Goal: Information Seeking & Learning: Check status

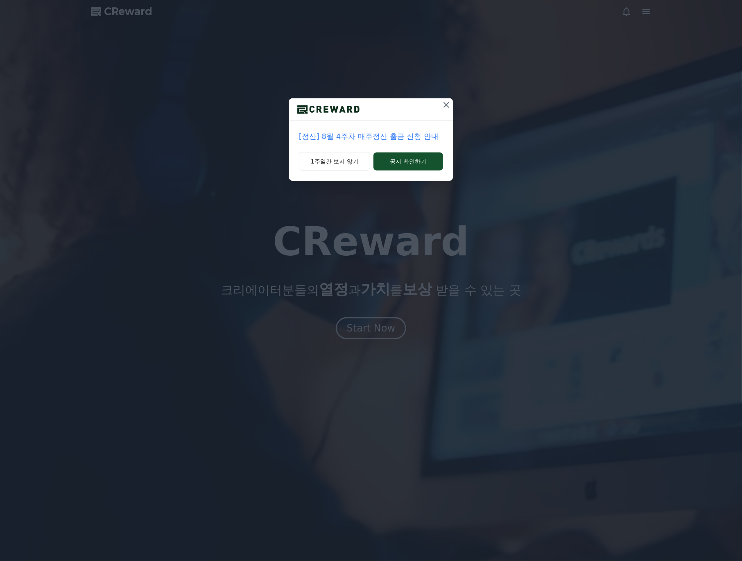
click at [389, 325] on div "[정산] 8월 4주차 매주정산 출금 신청 안내 1주일간 보지 않기 공지 확인하기" at bounding box center [371, 280] width 742 height 561
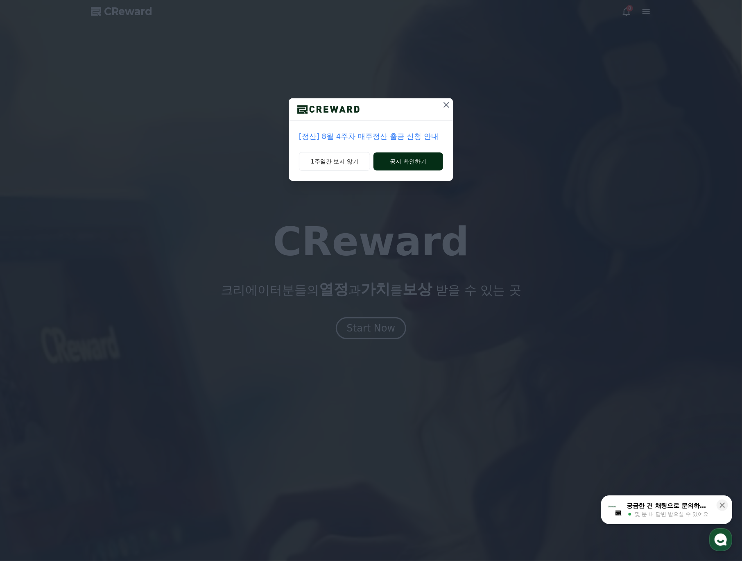
click at [418, 166] on button "공지 확인하기" at bounding box center [408, 161] width 70 height 18
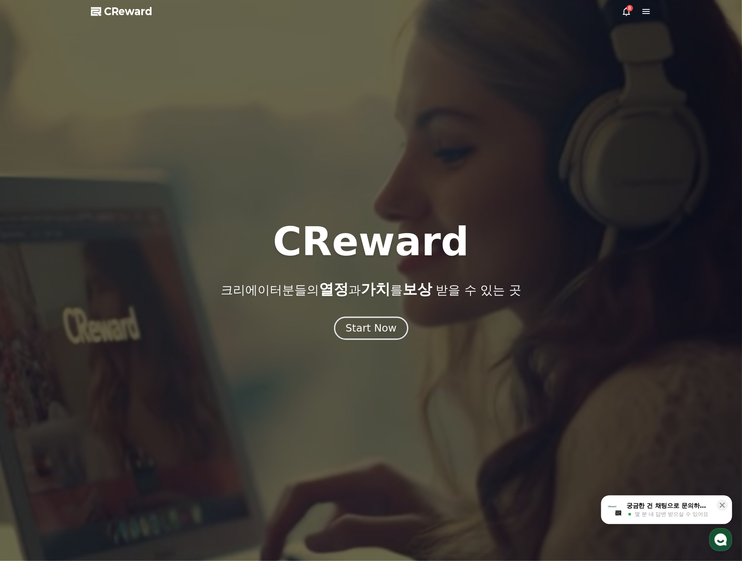
click at [384, 332] on div "Start Now" at bounding box center [371, 328] width 51 height 14
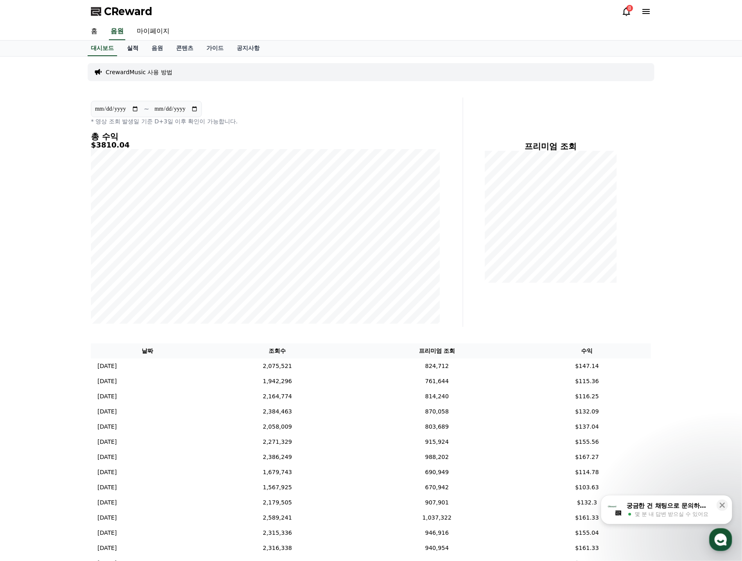
click at [133, 47] on link "실적" at bounding box center [132, 49] width 25 height 16
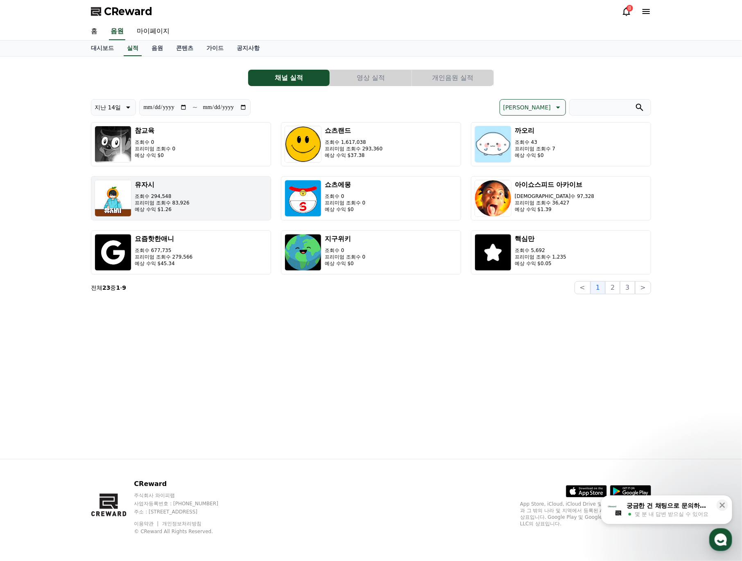
click at [215, 198] on button "유자시 조회수 294,548 프리미엄 조회수 83,926 예상 수익 $1.26" at bounding box center [181, 198] width 180 height 44
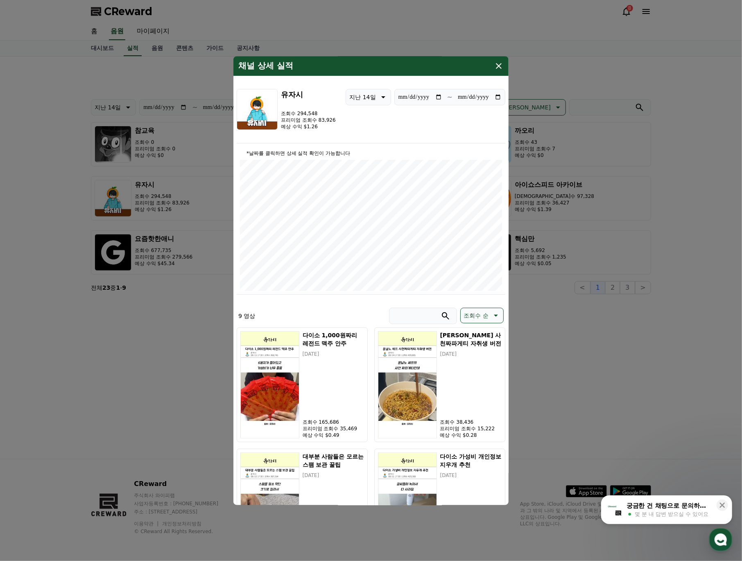
click at [255, 105] on img "modal" at bounding box center [257, 109] width 41 height 41
click at [502, 64] on icon "modal" at bounding box center [499, 66] width 10 height 10
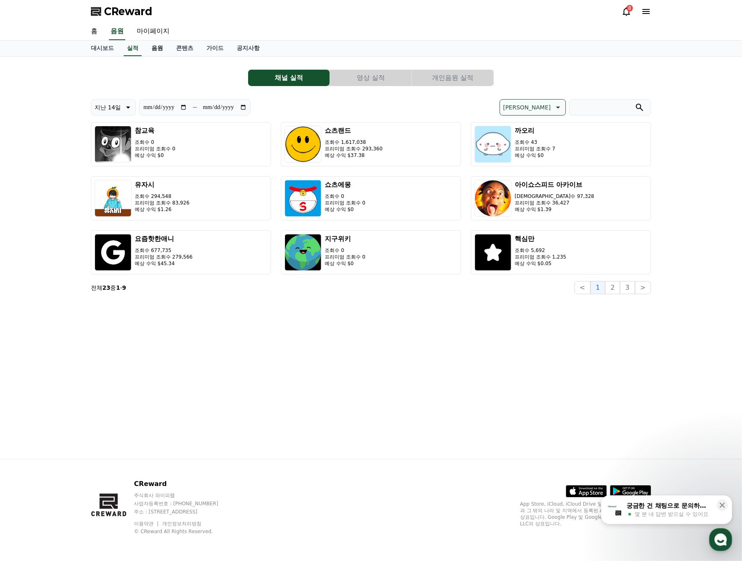
click at [165, 50] on link "음원" at bounding box center [157, 49] width 25 height 16
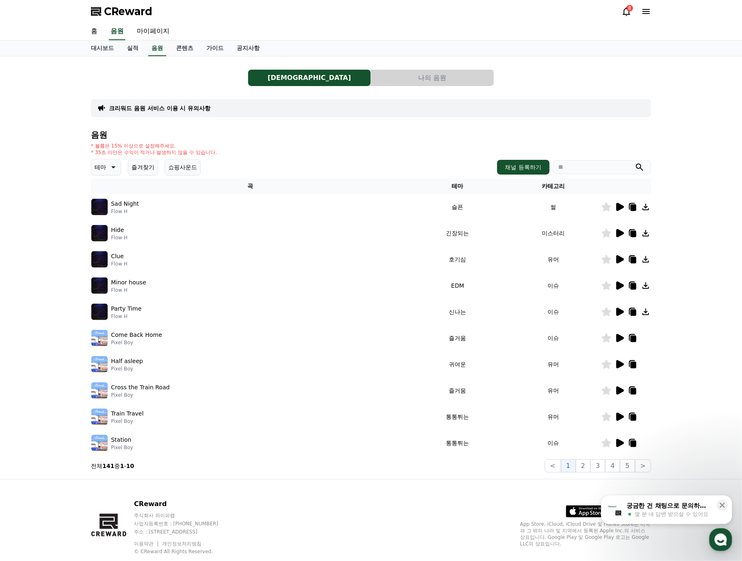
click at [619, 340] on icon at bounding box center [620, 338] width 8 height 8
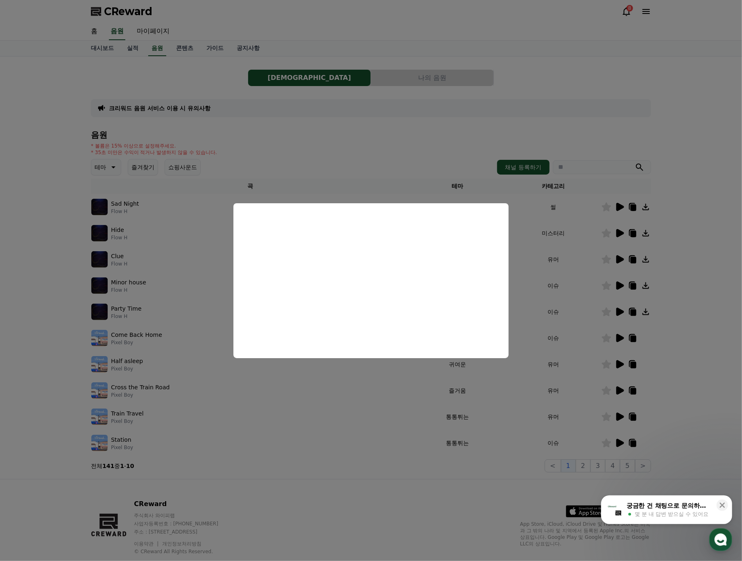
click at [174, 218] on button "close modal" at bounding box center [371, 280] width 742 height 561
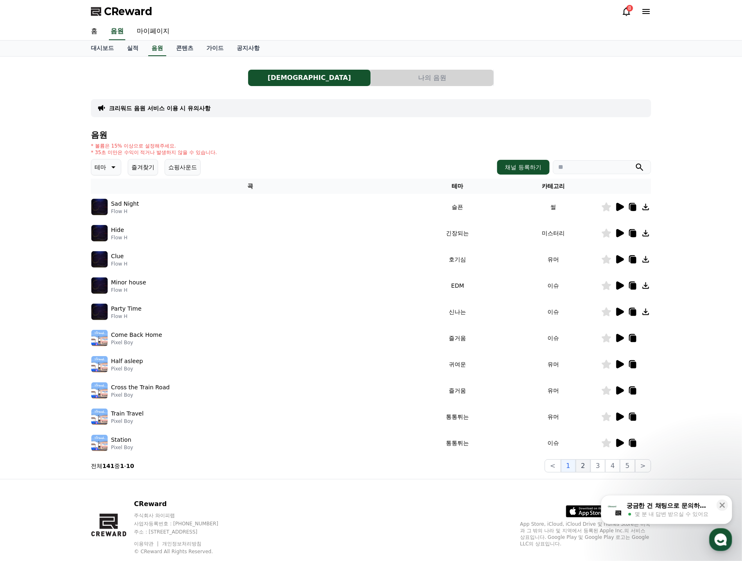
click at [590, 467] on button "2" at bounding box center [583, 465] width 15 height 13
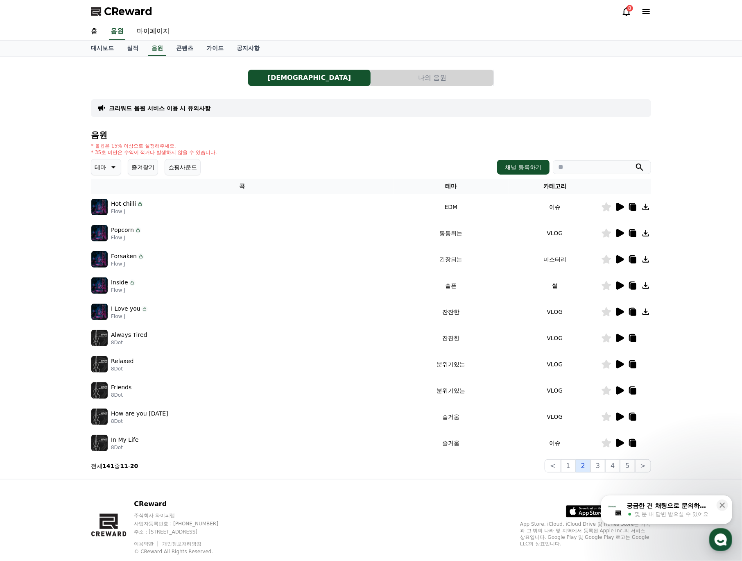
drag, startPoint x: 603, startPoint y: 466, endPoint x: 587, endPoint y: 466, distance: 16.0
click at [587, 466] on div "< 1 2 3 4 5 >" at bounding box center [598, 465] width 106 height 13
click at [575, 466] on button "1" at bounding box center [568, 465] width 15 height 13
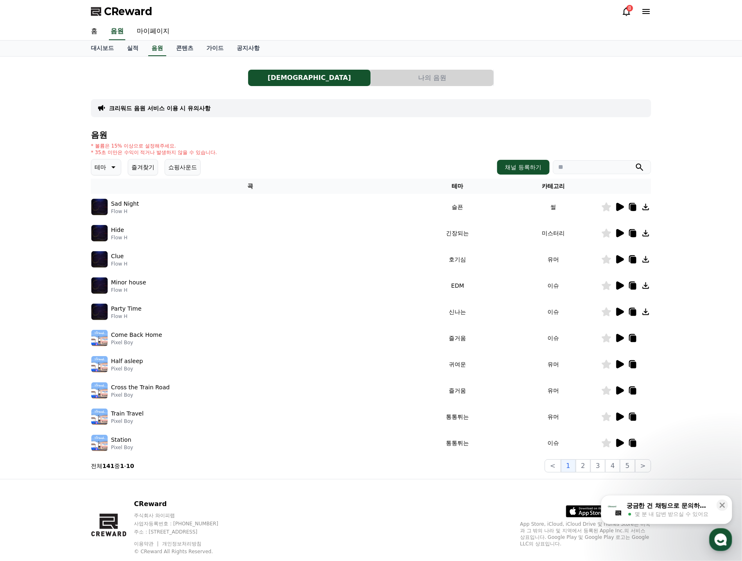
click at [422, 79] on button "나의 음원" at bounding box center [432, 78] width 122 height 16
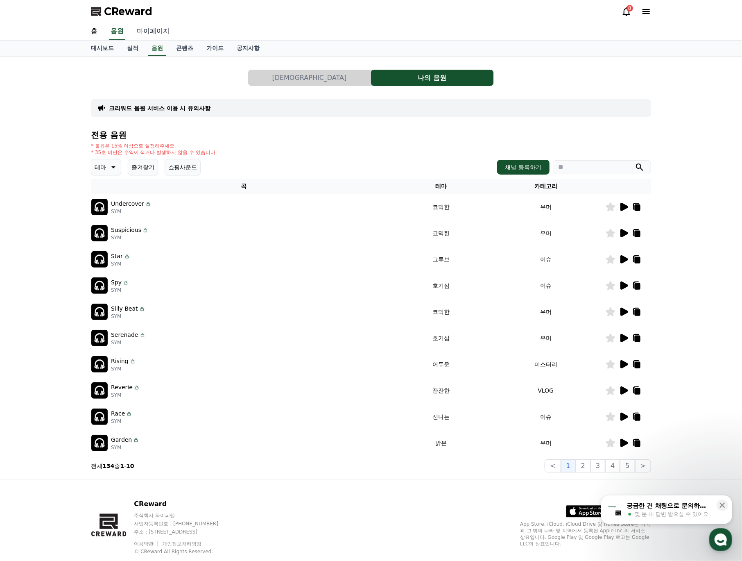
click at [148, 32] on link "마이페이지" at bounding box center [153, 31] width 46 height 17
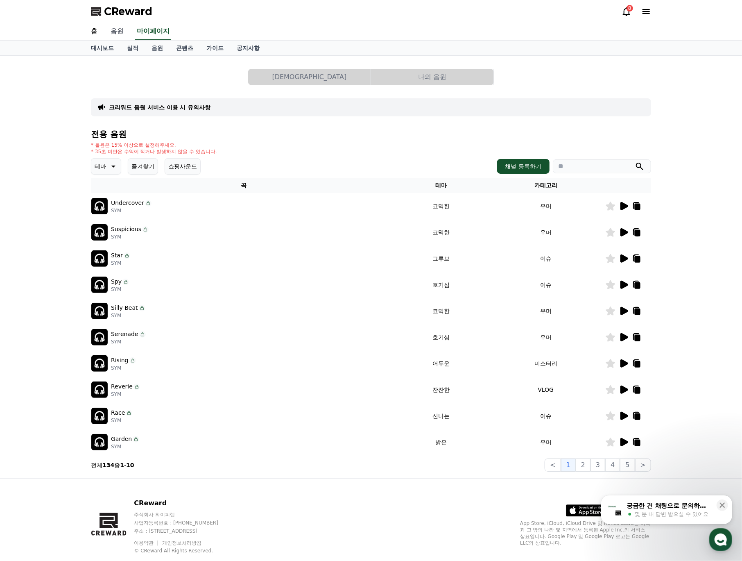
select select "**********"
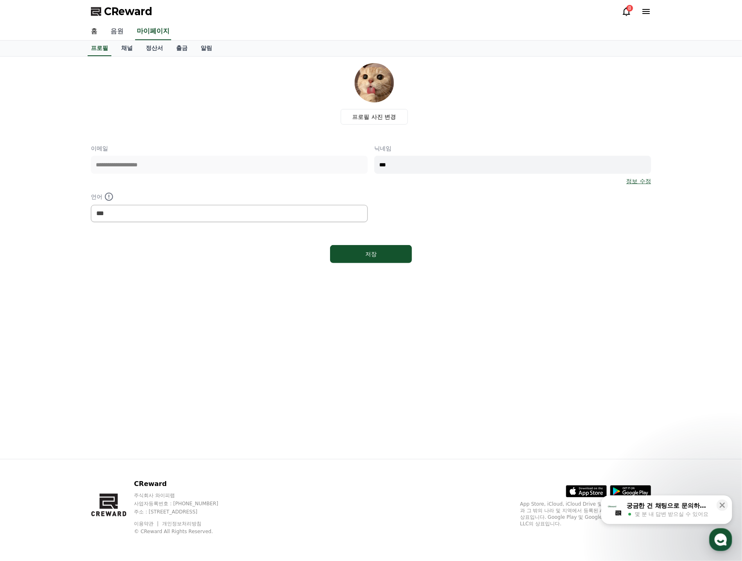
click at [120, 32] on link "음원" at bounding box center [117, 31] width 26 height 17
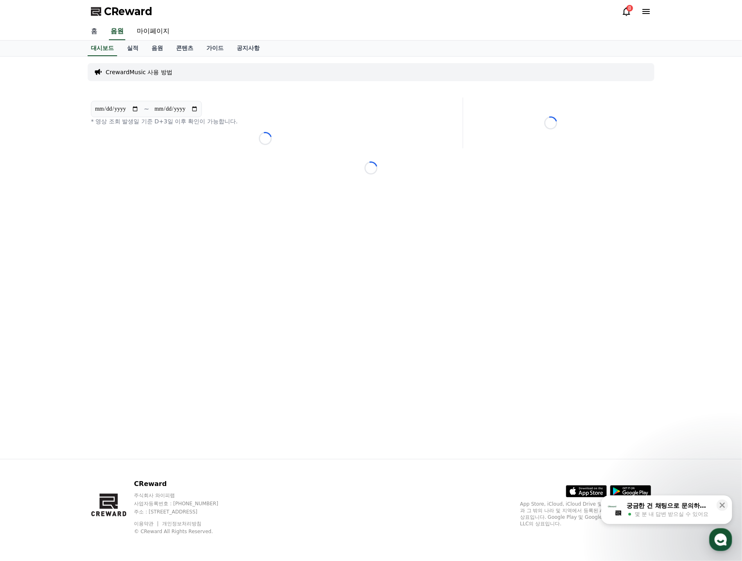
click at [102, 30] on link "홈" at bounding box center [94, 31] width 20 height 17
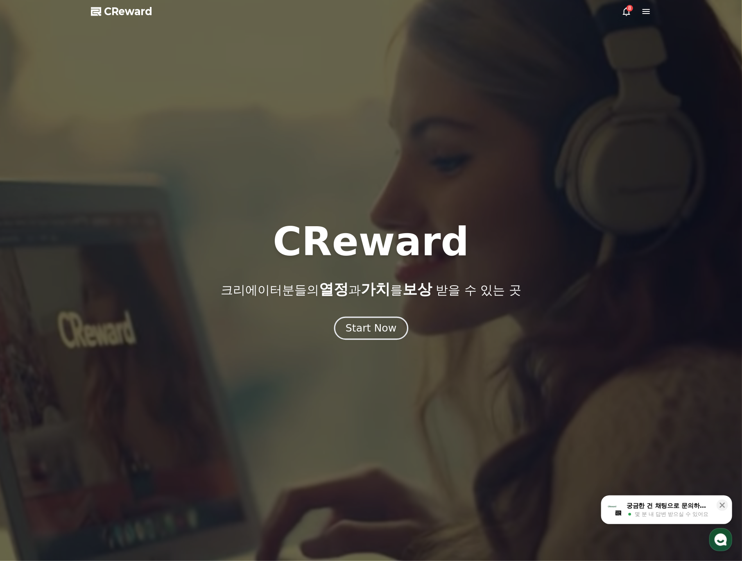
click at [392, 330] on div "Start Now" at bounding box center [371, 328] width 51 height 14
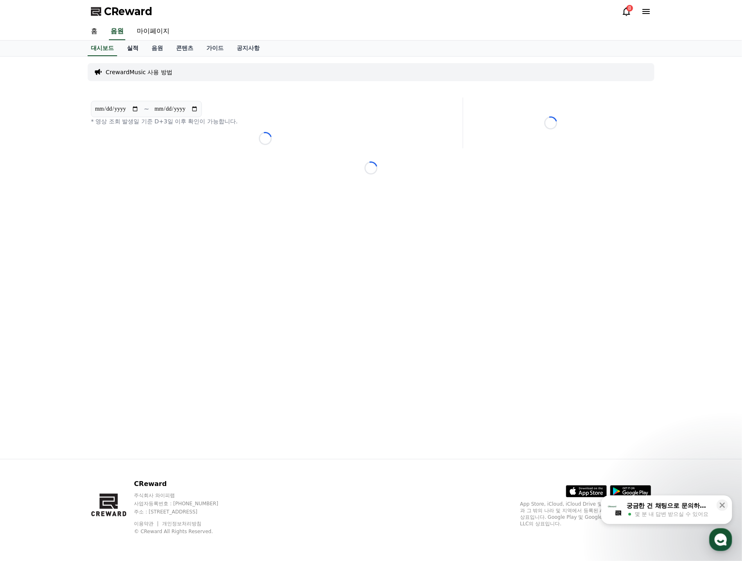
click at [144, 52] on link "실적" at bounding box center [132, 49] width 25 height 16
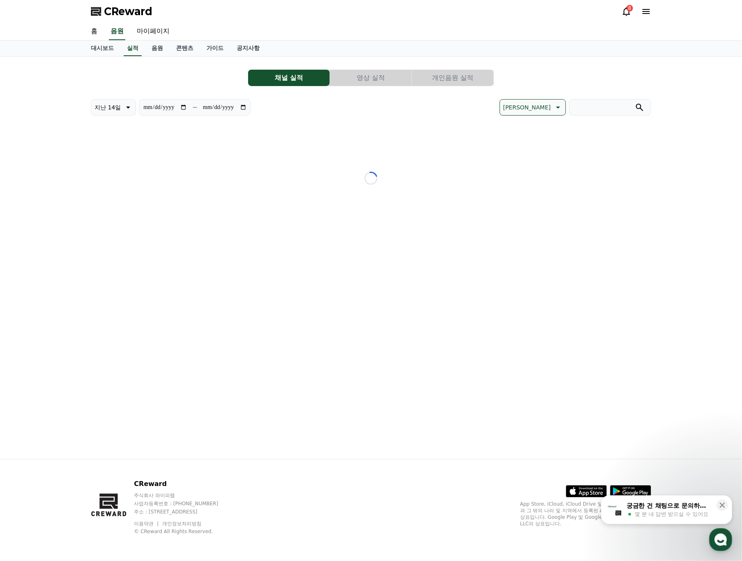
click at [459, 75] on button "개인음원 실적" at bounding box center [452, 78] width 81 height 16
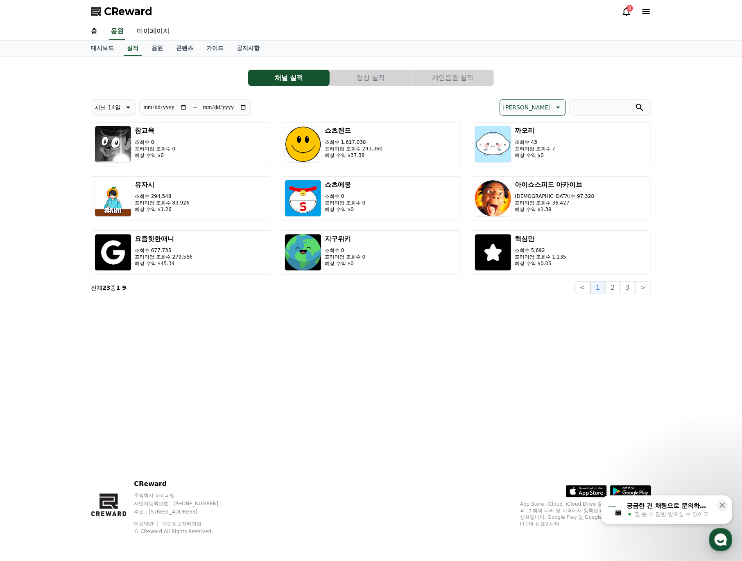
click at [465, 81] on button "개인음원 실적" at bounding box center [452, 78] width 81 height 16
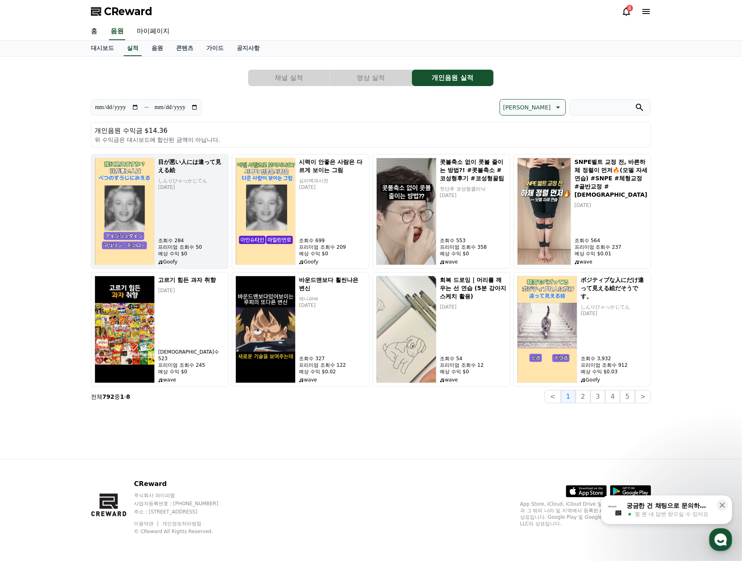
click at [185, 185] on p "[DATE]" at bounding box center [191, 187] width 67 height 7
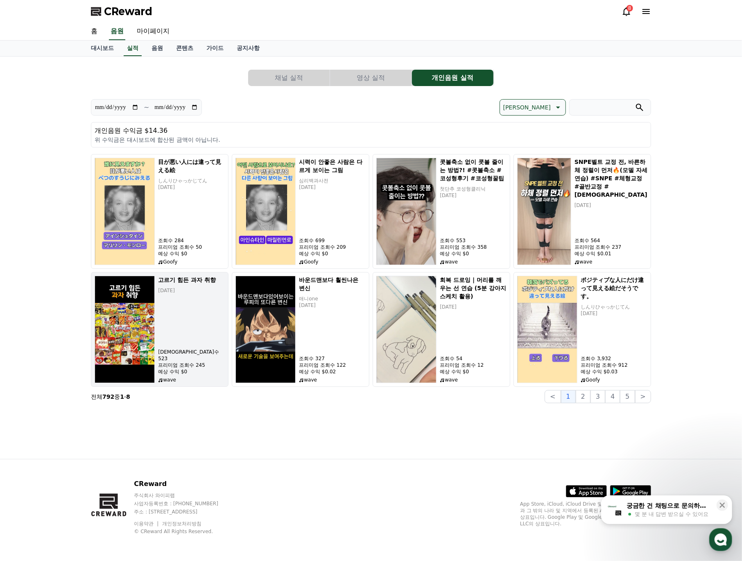
click at [207, 338] on div "고르기 힘든 과자 취향 [DATE] 조회수 523 프리미엄 조회수 245 예상 수익 $0 wave" at bounding box center [191, 329] width 67 height 107
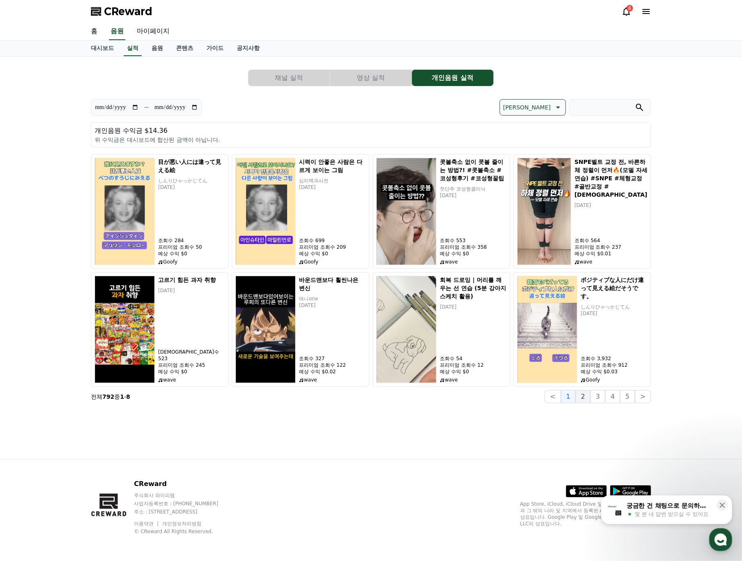
click at [590, 399] on button "2" at bounding box center [583, 396] width 15 height 13
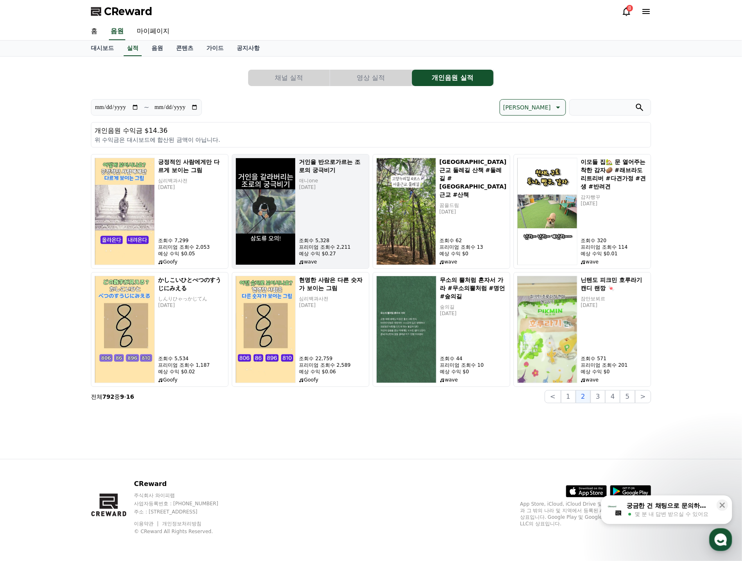
click at [317, 233] on div "거인을 반으로가르는 조로의 궁극비기 애니one [DATE] 조회수 5,328 프리미엄 조회수 2,211 예상 수익 $0.27 wave" at bounding box center [332, 211] width 67 height 107
